Goal: Information Seeking & Learning: Check status

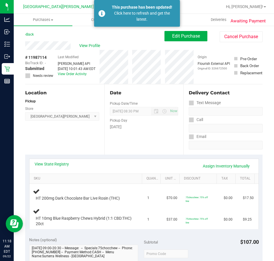
scroll to position [235, 0]
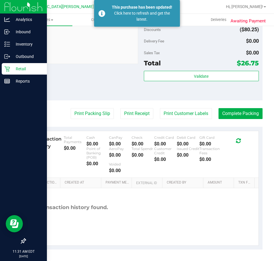
click at [14, 68] on p "Retail" at bounding box center [27, 68] width 34 height 7
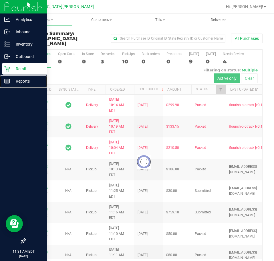
drag, startPoint x: 25, startPoint y: 81, endPoint x: 17, endPoint y: 72, distance: 12.0
click at [25, 81] on p "Reports" at bounding box center [27, 81] width 34 height 7
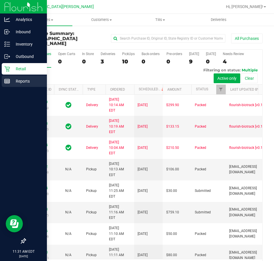
click at [19, 78] on p "Reports" at bounding box center [27, 81] width 34 height 7
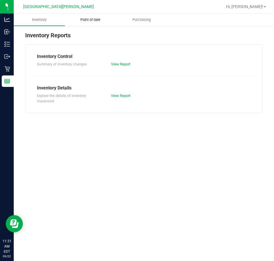
click at [99, 17] on span "Point of Sale" at bounding box center [91, 19] width 36 height 5
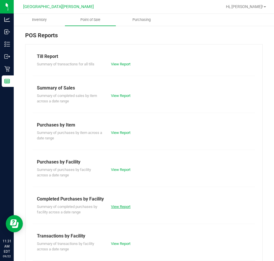
click at [120, 205] on link "View Report" at bounding box center [120, 206] width 19 height 4
